Goal: Navigation & Orientation: Go to known website

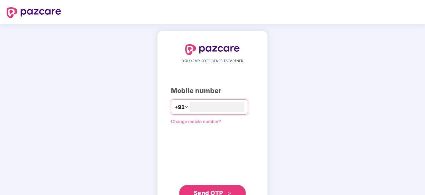
type input "**********"
click at [200, 187] on button "Send OTP" at bounding box center [212, 193] width 67 height 16
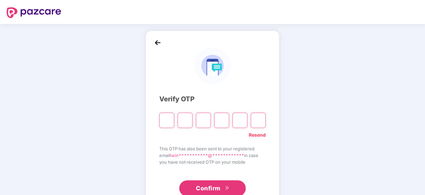
type input "*"
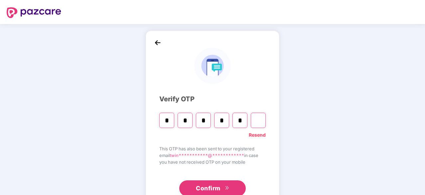
type input "*"
